Goal: Communication & Community: Share content

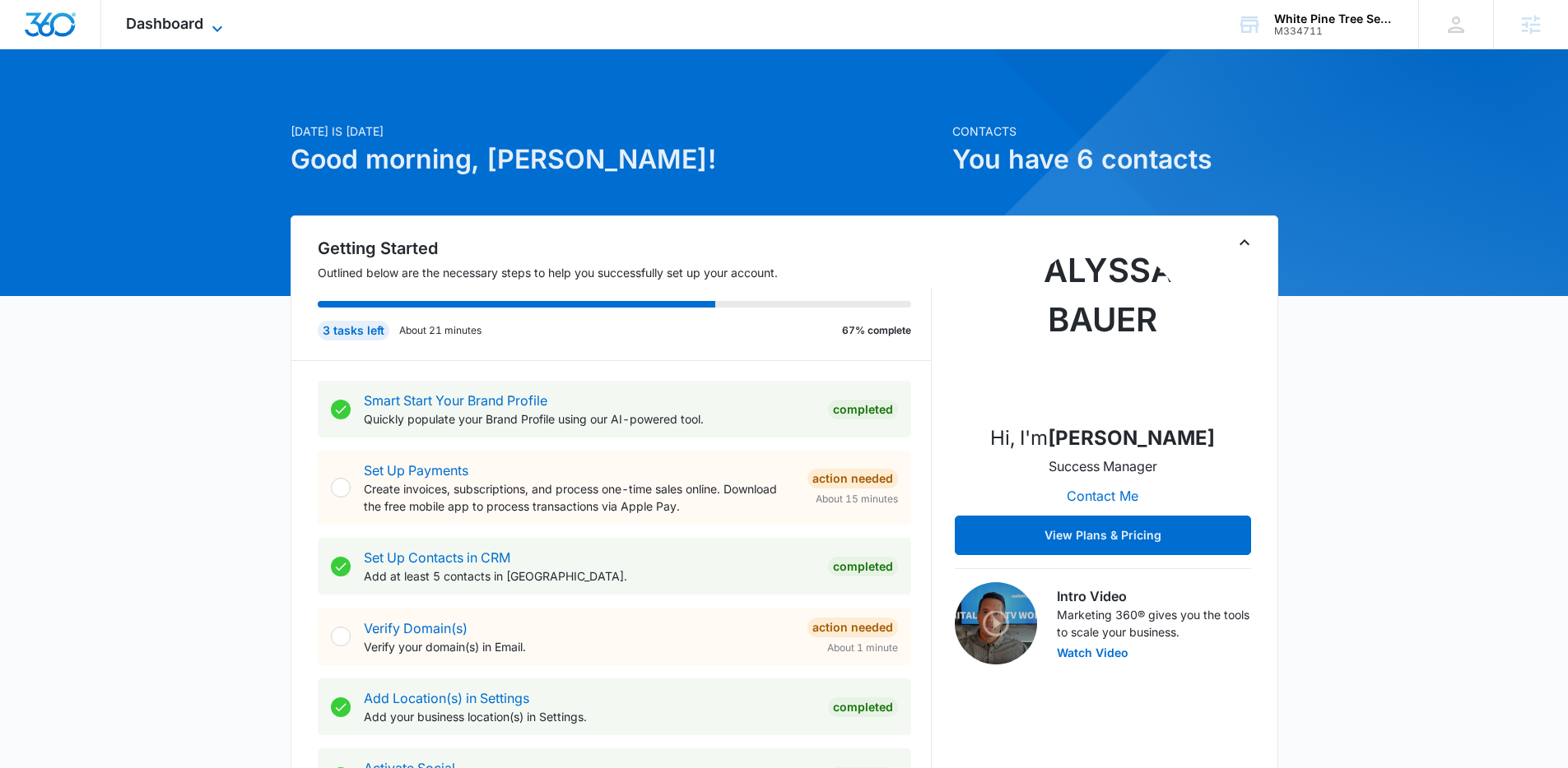
click at [208, 31] on icon at bounding box center [218, 29] width 20 height 20
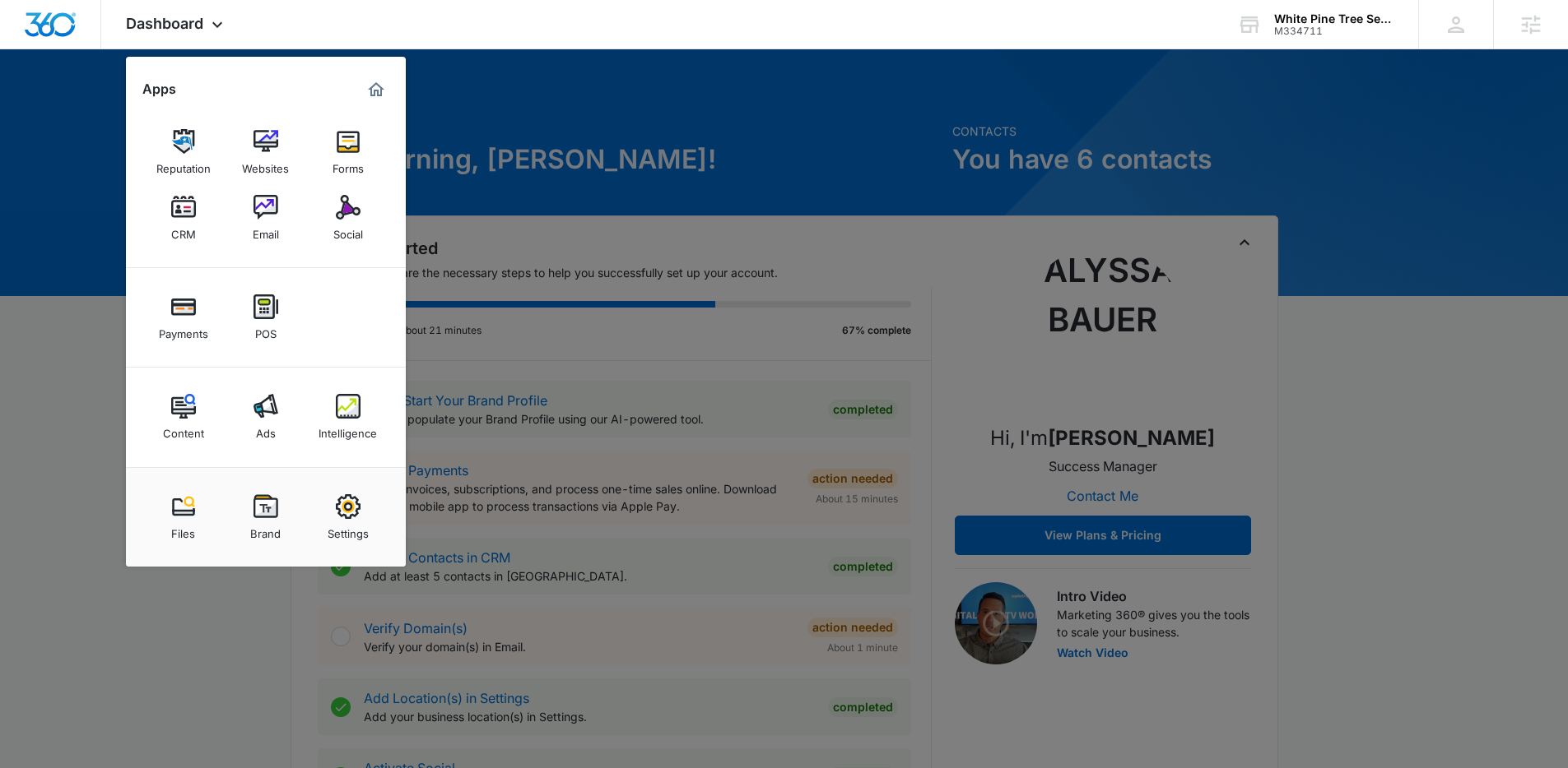
click at [350, 225] on div "Social" at bounding box center [348, 230] width 30 height 22
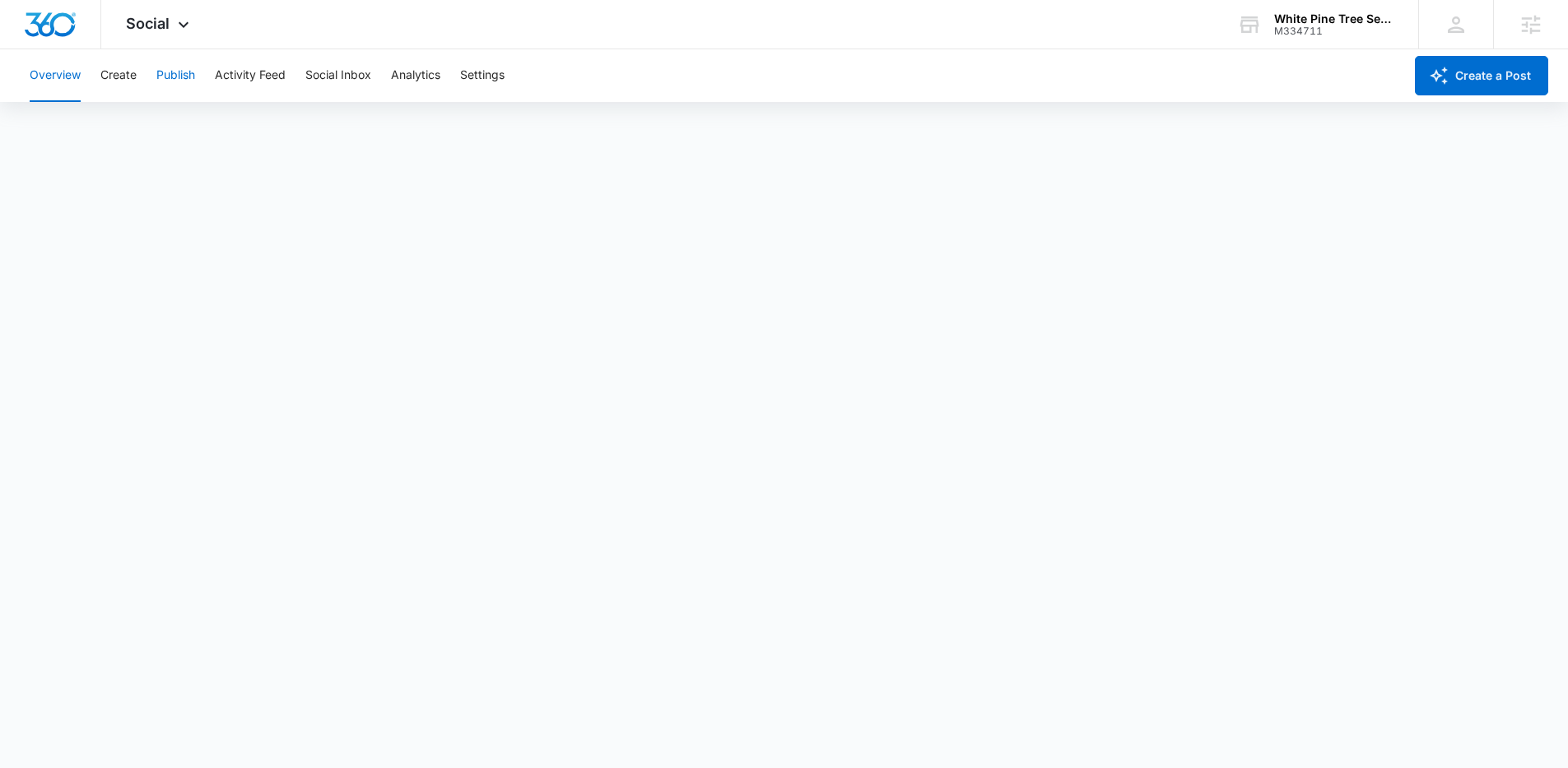
click at [175, 82] on button "Publish" at bounding box center [175, 75] width 38 height 52
click at [471, 74] on button "Settings" at bounding box center [482, 75] width 44 height 52
click at [172, 89] on button "Publish" at bounding box center [175, 75] width 38 height 52
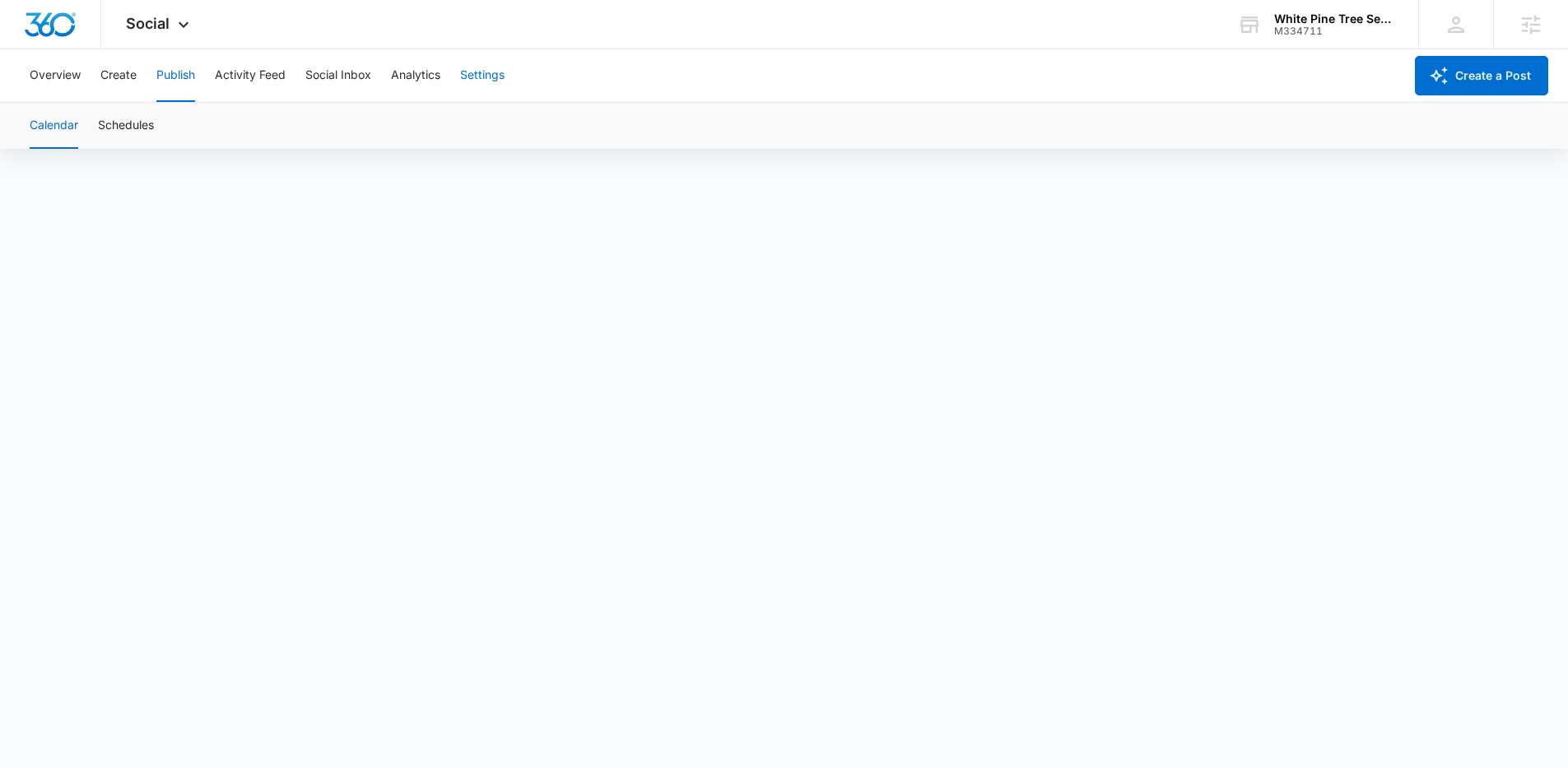
click at [464, 77] on button "Settings" at bounding box center [482, 75] width 44 height 52
click at [180, 85] on button "Publish" at bounding box center [175, 75] width 38 height 52
click at [125, 82] on button "Create" at bounding box center [118, 75] width 36 height 52
click at [188, 74] on button "Publish" at bounding box center [175, 75] width 38 height 52
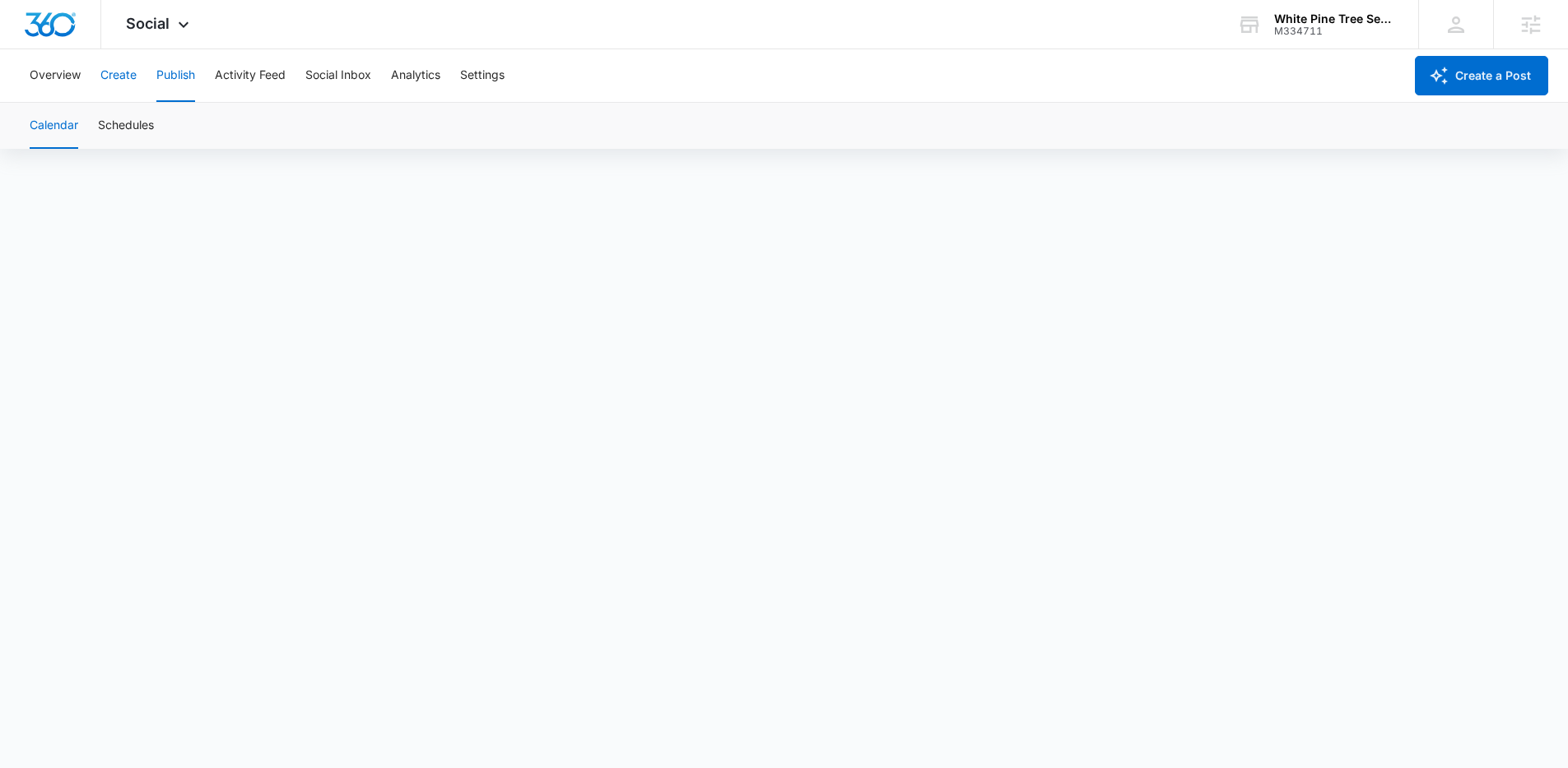
click at [122, 76] on button "Create" at bounding box center [118, 75] width 36 height 52
click at [176, 76] on button "Publish" at bounding box center [175, 75] width 38 height 52
click at [124, 71] on button "Create" at bounding box center [118, 75] width 36 height 52
click at [197, 79] on div "Overview Create Publish Activity Feed Social Inbox Analytics Settings" at bounding box center [711, 75] width 1384 height 52
click at [194, 82] on button "Publish" at bounding box center [175, 75] width 38 height 52
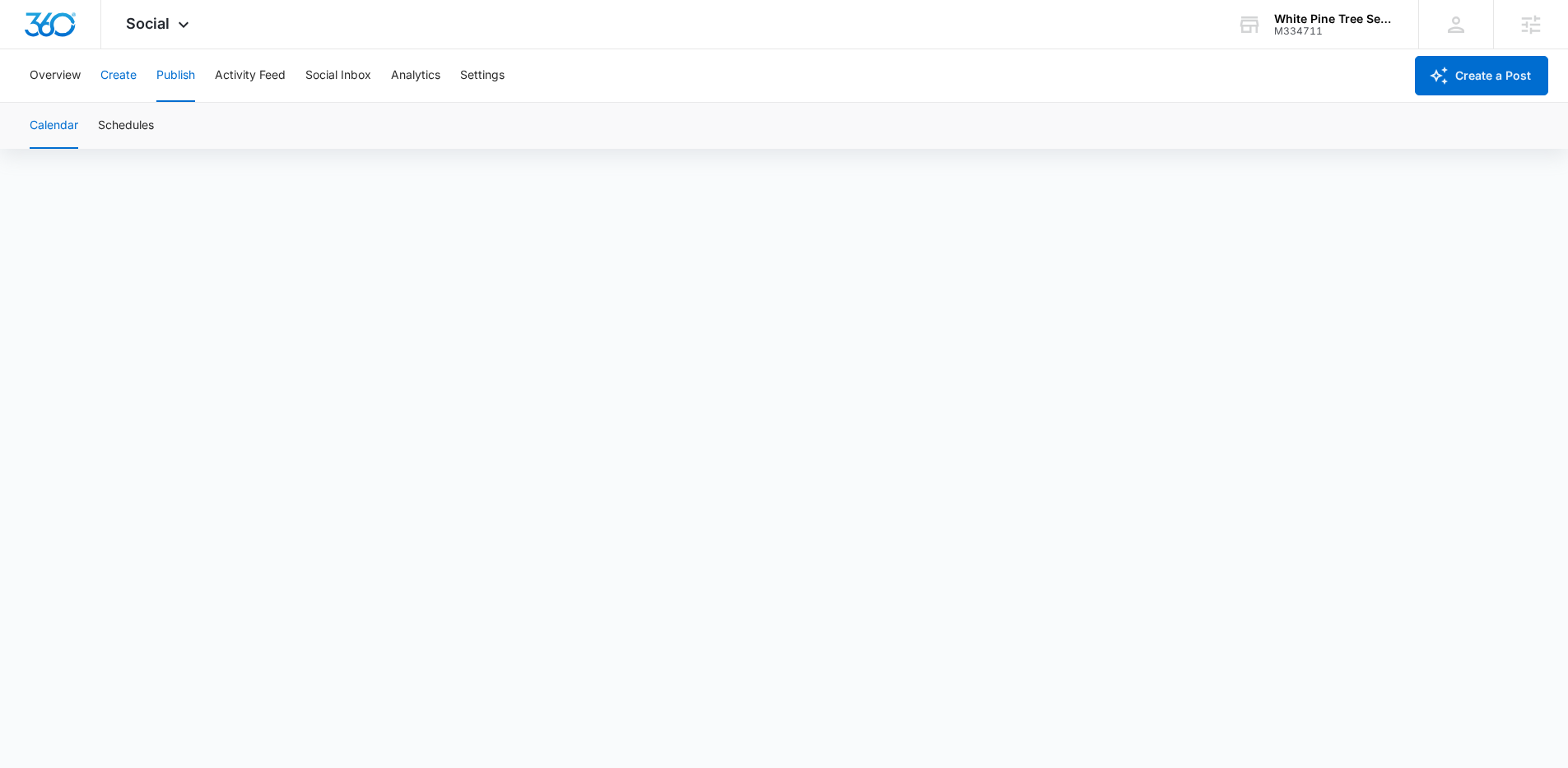
click at [134, 70] on button "Create" at bounding box center [118, 75] width 36 height 52
click at [192, 86] on button "Publish" at bounding box center [175, 75] width 38 height 52
click at [122, 83] on button "Create" at bounding box center [118, 75] width 36 height 52
click at [163, 27] on span "Social" at bounding box center [148, 24] width 43 height 18
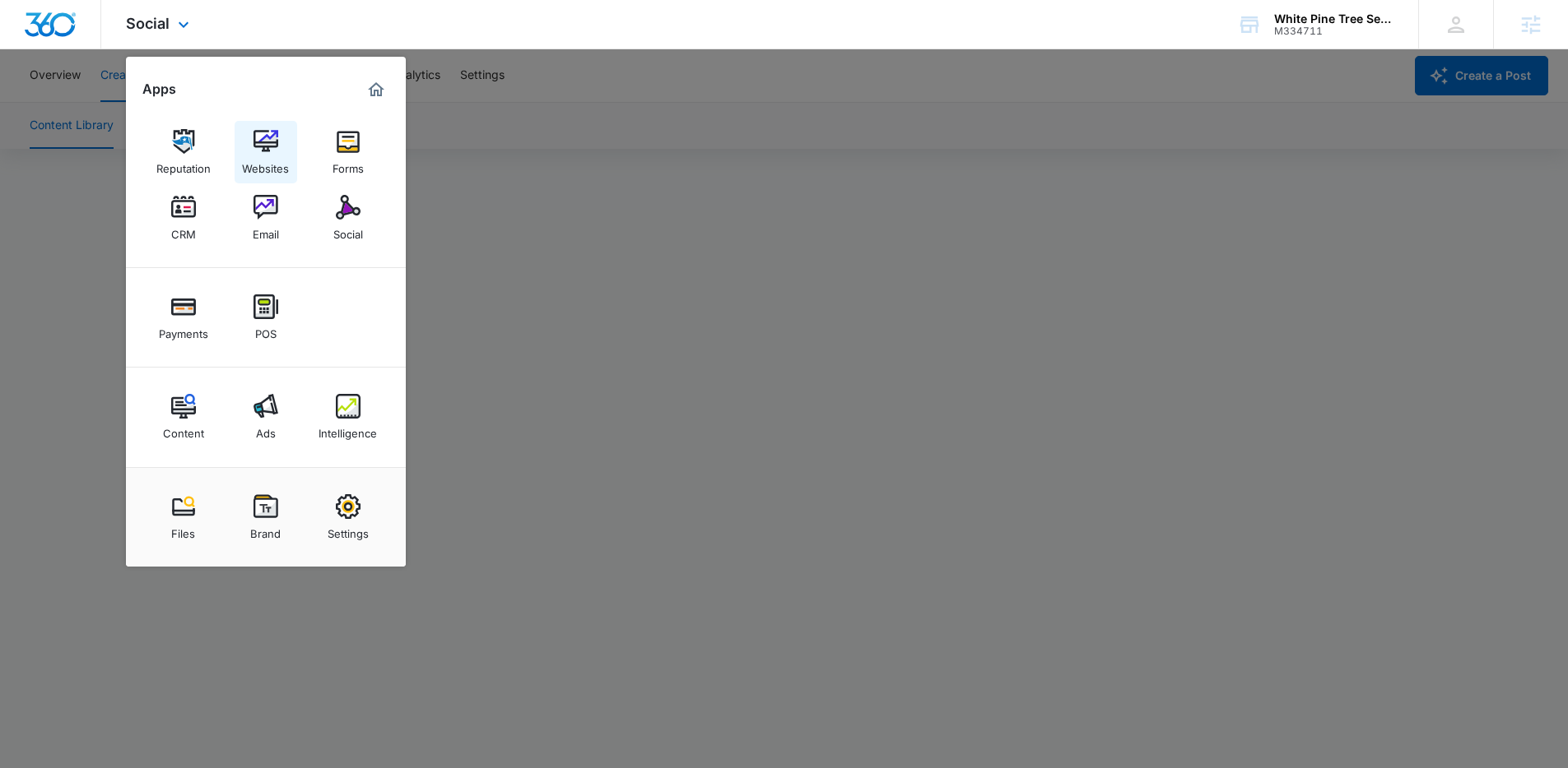
click at [259, 143] on img at bounding box center [265, 141] width 25 height 25
